Goal: Find specific page/section: Find specific page/section

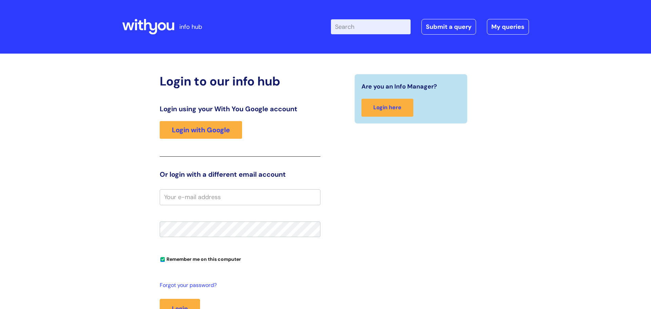
click at [213, 196] on input "email" at bounding box center [240, 197] width 161 height 16
type input "[PERSON_NAME][EMAIL_ADDRESS][DOMAIN_NAME]"
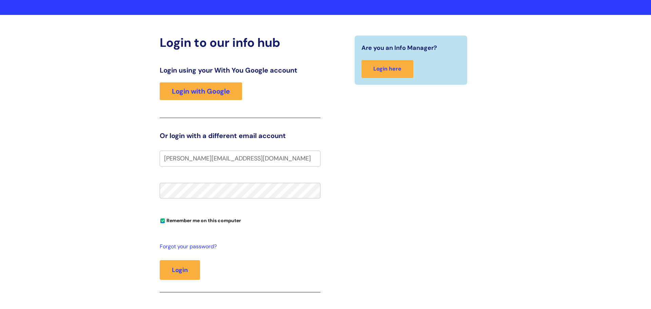
scroll to position [39, 0]
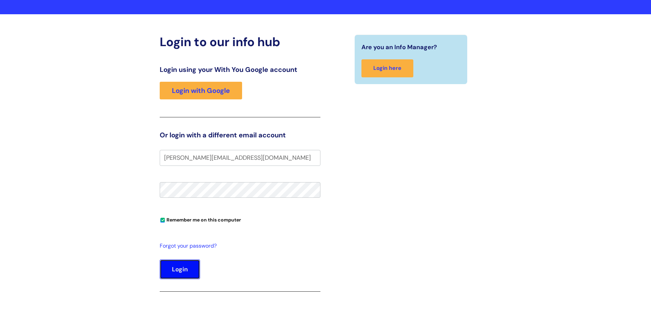
click at [178, 278] on button "Login" at bounding box center [180, 269] width 40 height 20
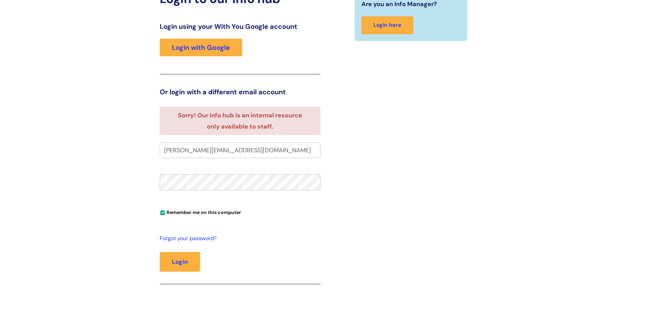
scroll to position [83, 0]
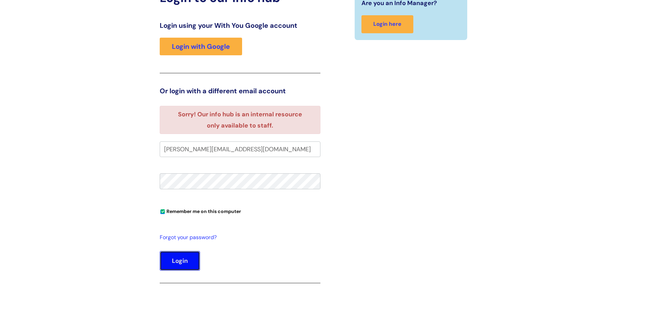
click at [176, 263] on button "Login" at bounding box center [180, 261] width 40 height 20
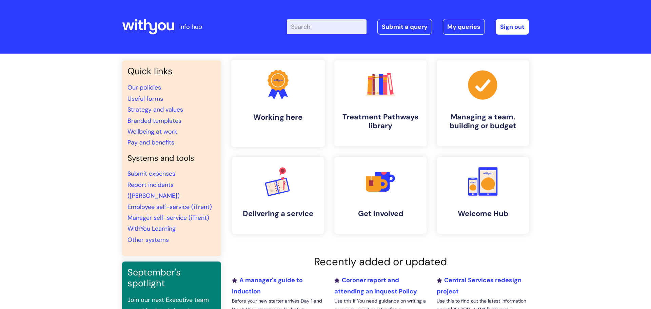
click at [280, 119] on h4 "Working here" at bounding box center [278, 117] width 83 height 9
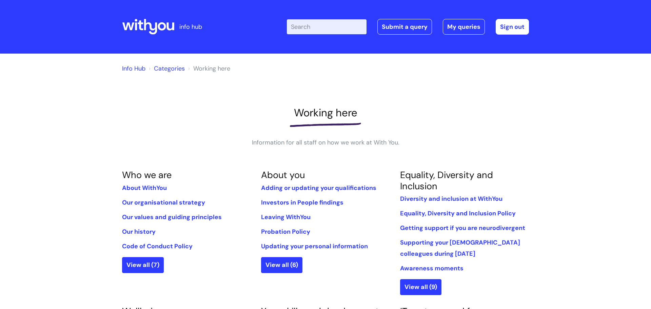
click at [135, 68] on link "Info Hub" at bounding box center [133, 68] width 23 height 8
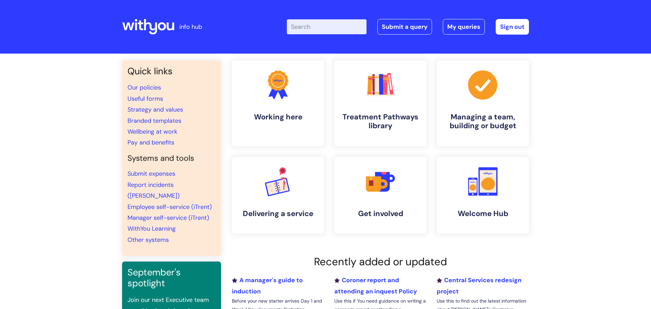
click at [173, 87] on li "Our policies" at bounding box center [172, 87] width 88 height 11
click at [149, 224] on link "WithYou Learning" at bounding box center [152, 228] width 48 height 8
